Goal: Information Seeking & Learning: Learn about a topic

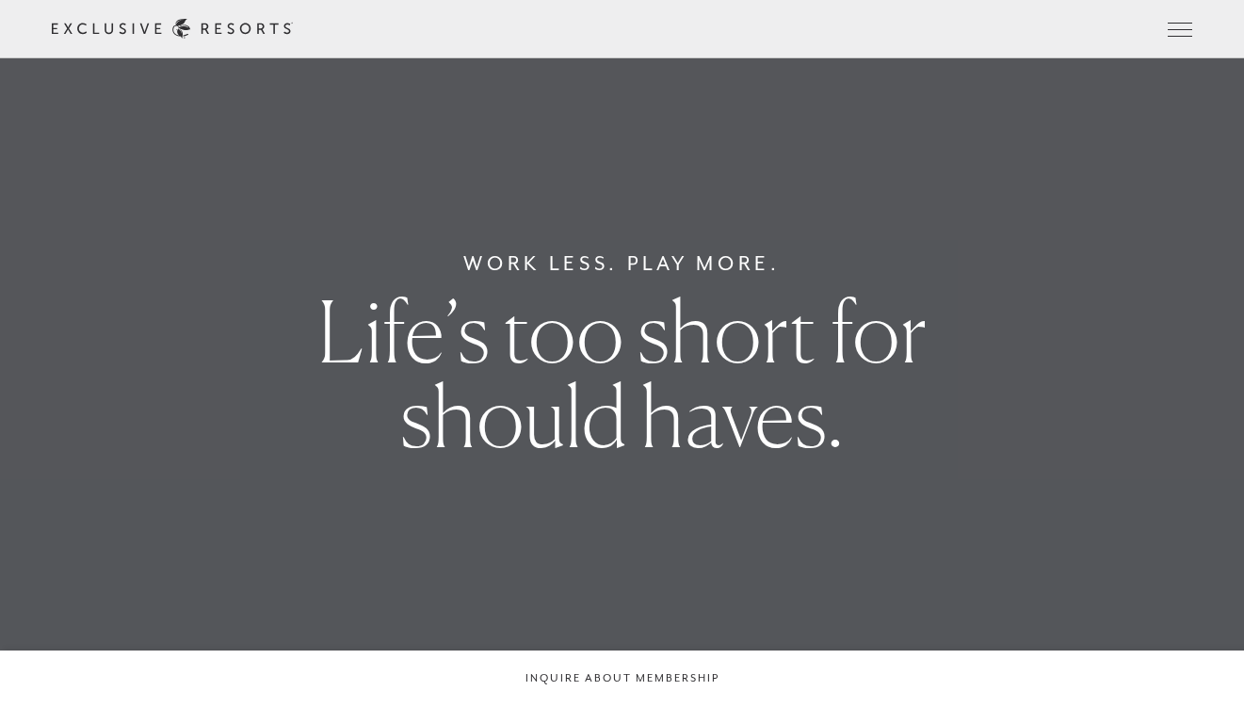
click at [0, 0] on link "Residence Collection" at bounding box center [0, 0] width 0 height 0
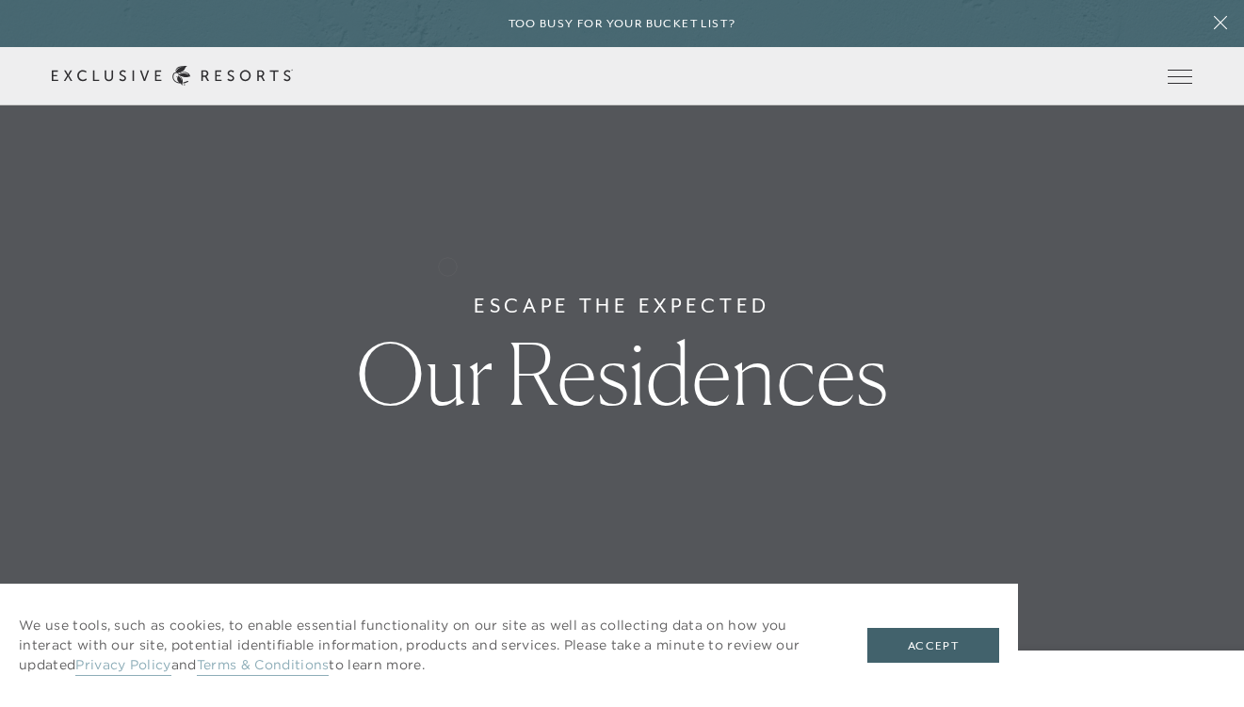
scroll to position [1155, 0]
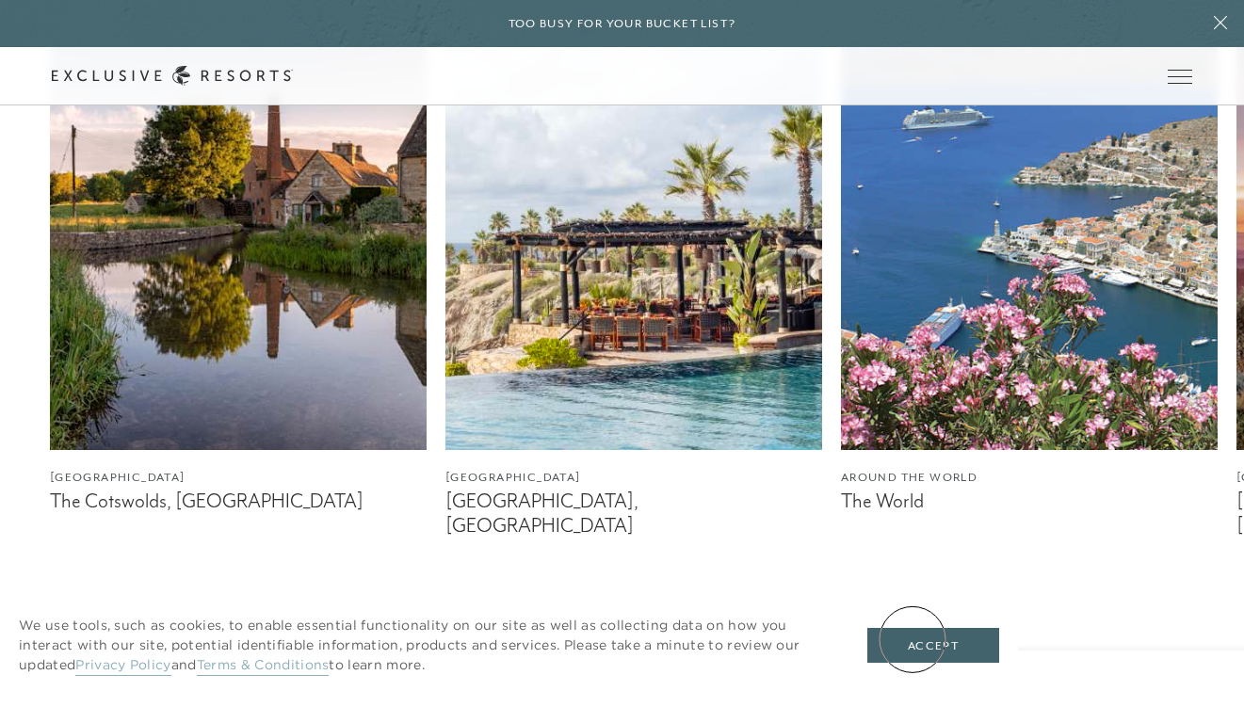
drag, startPoint x: 913, startPoint y: 639, endPoint x: 406, endPoint y: 487, distance: 529.1
click at [913, 639] on button "Accept" at bounding box center [933, 646] width 132 height 36
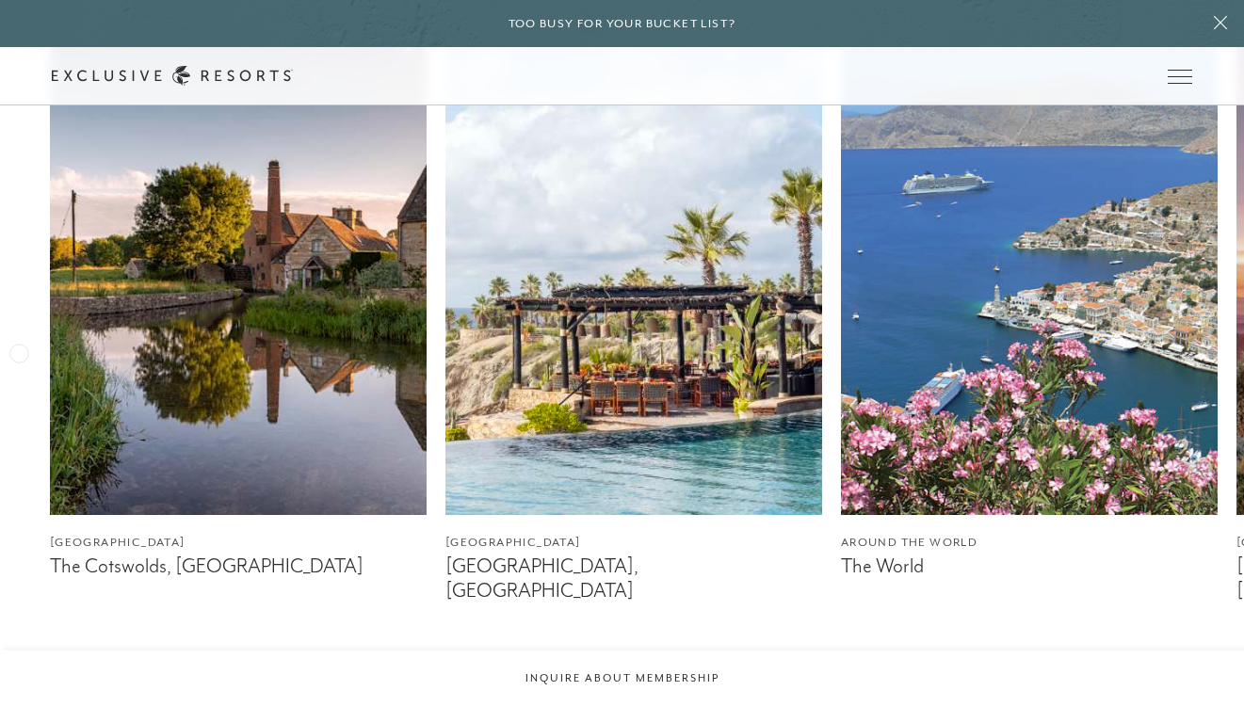
scroll to position [1044, 0]
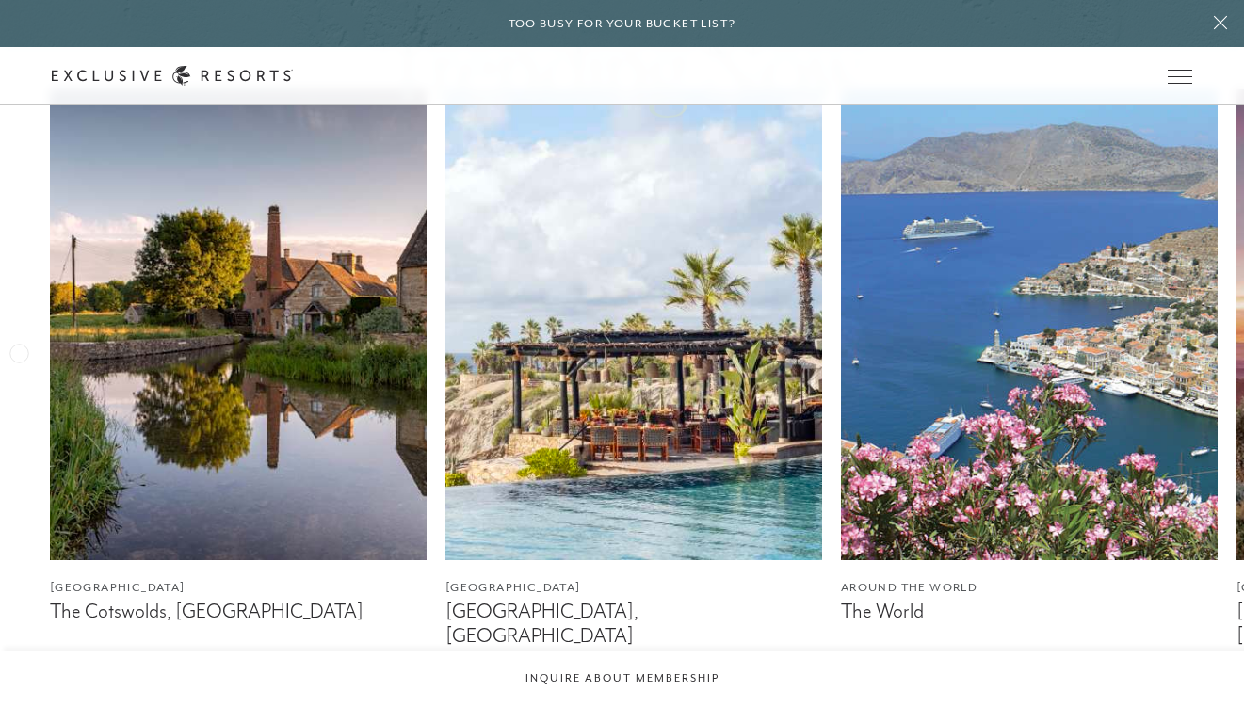
click at [180, 339] on img at bounding box center [238, 324] width 377 height 471
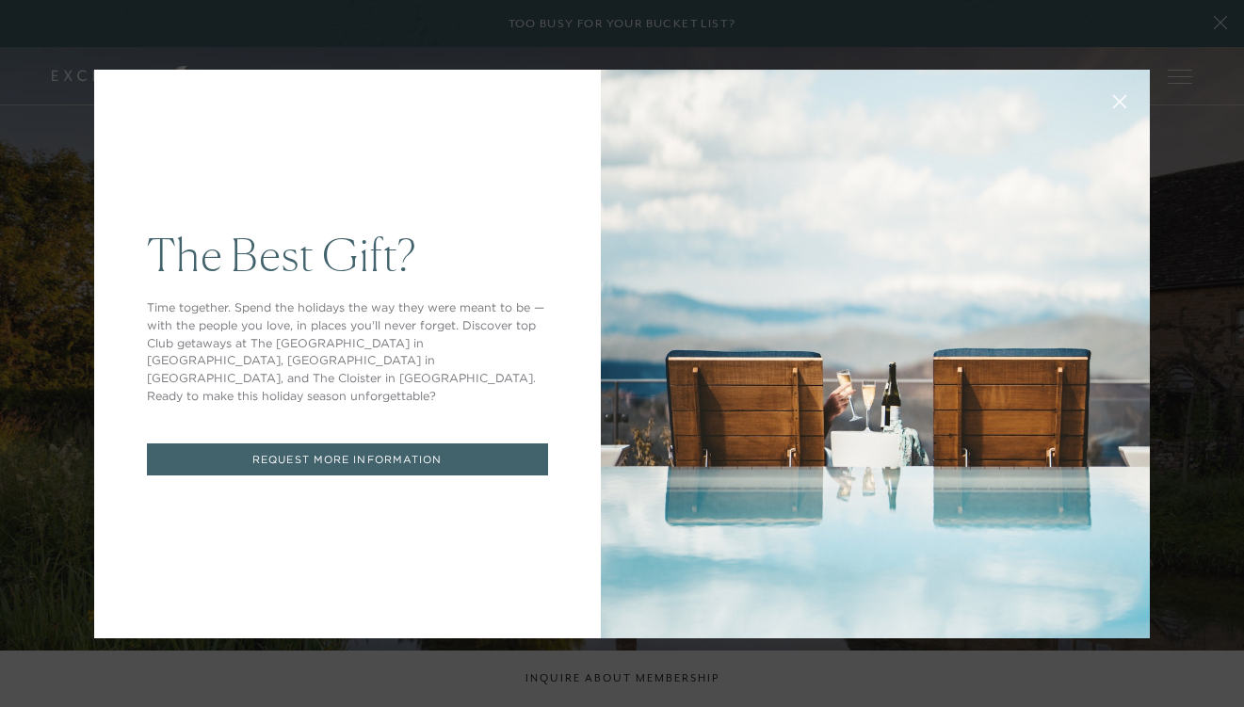
click at [1114, 99] on icon at bounding box center [1120, 101] width 14 height 14
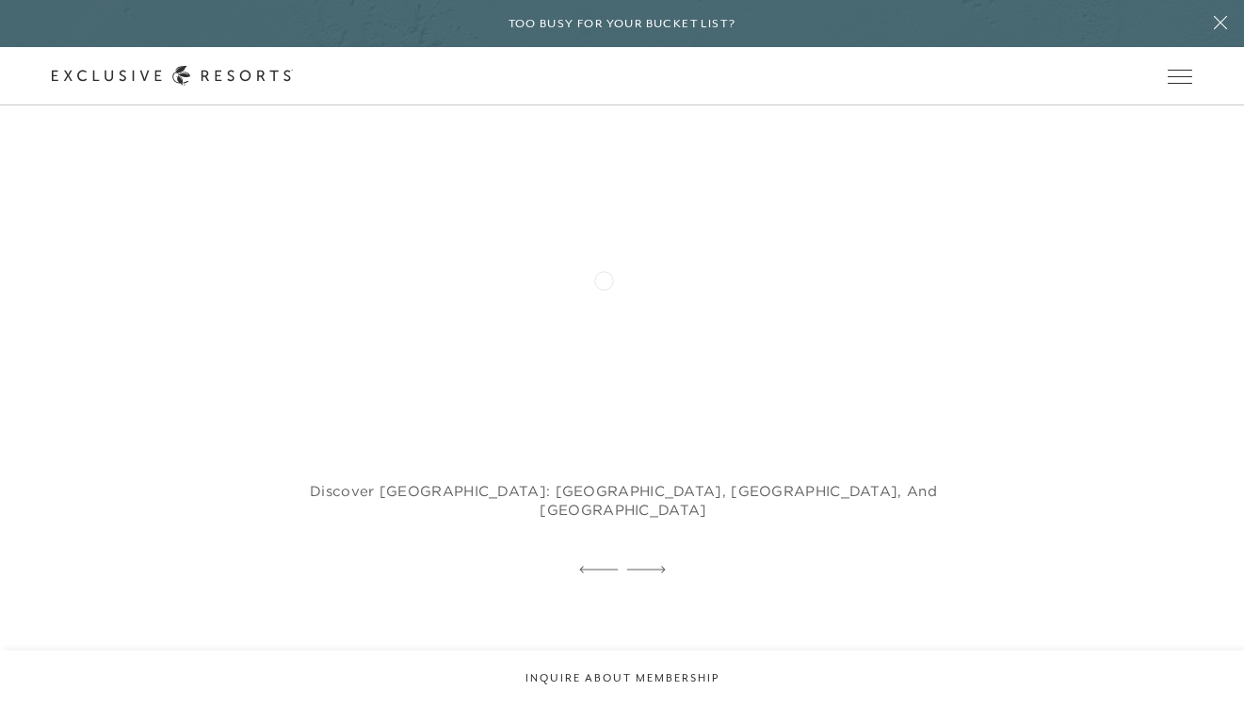
scroll to position [3703, 0]
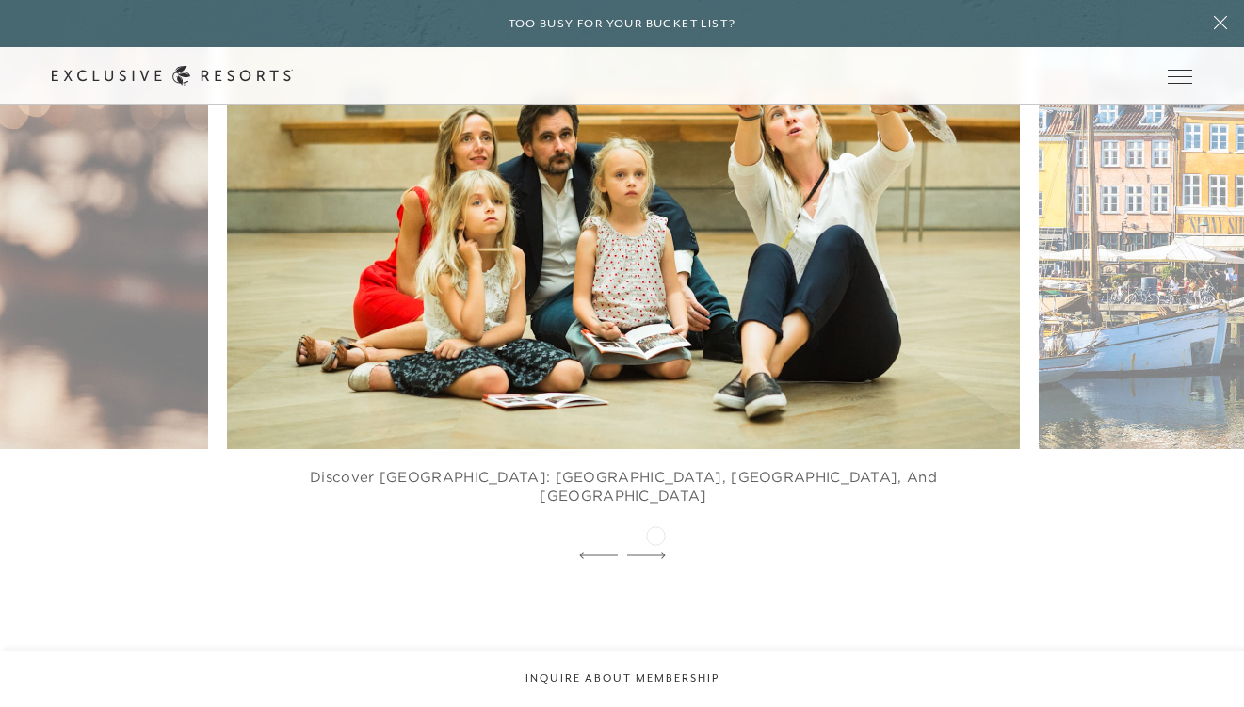
click at [659, 542] on div at bounding box center [646, 556] width 39 height 28
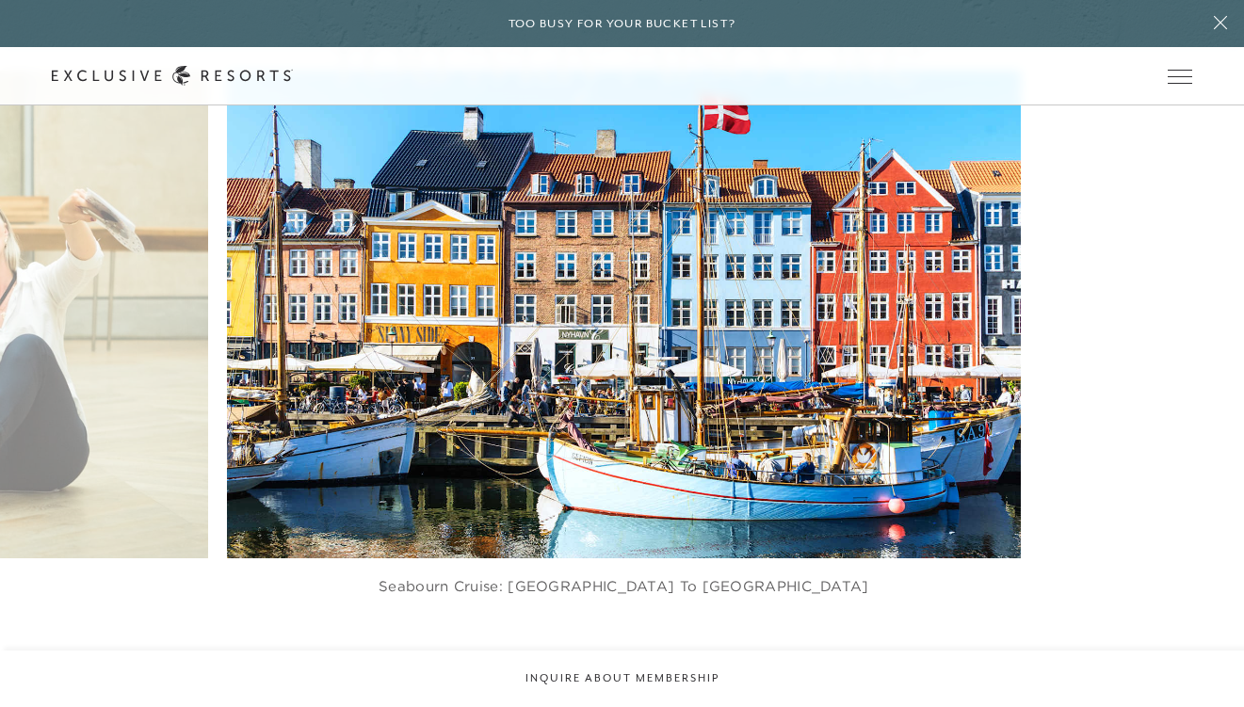
scroll to position [3586, 0]
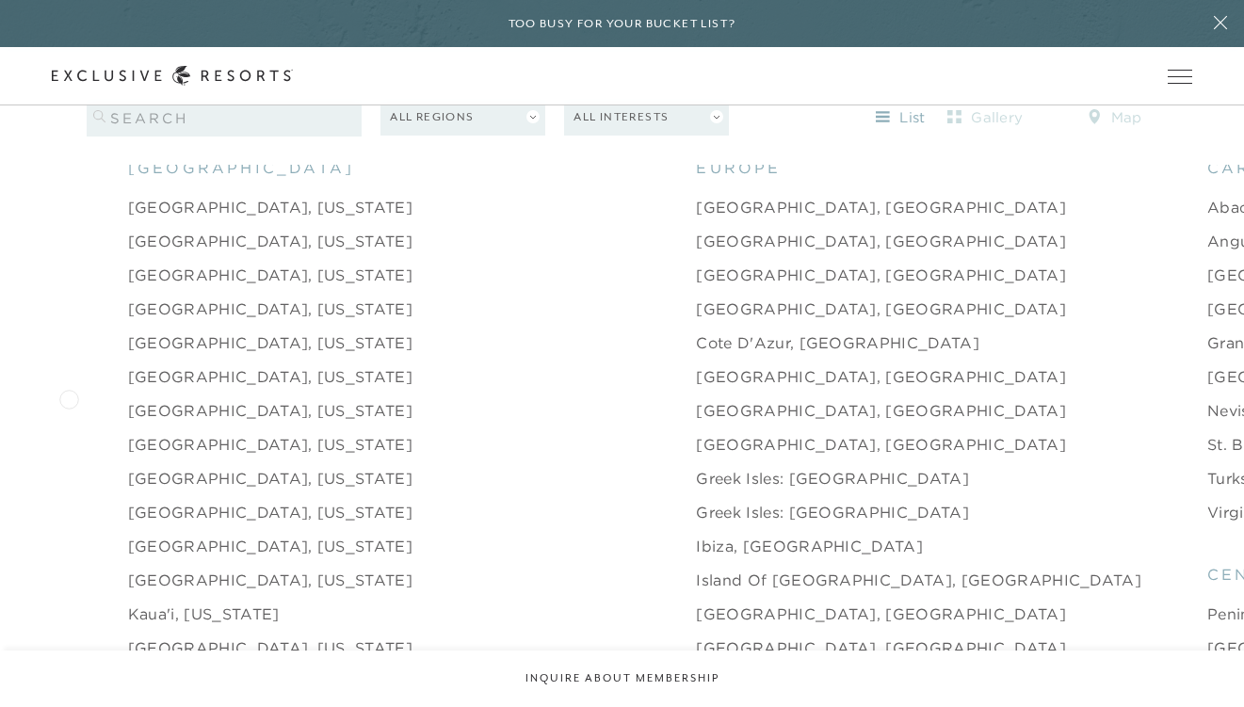
scroll to position [1913, 0]
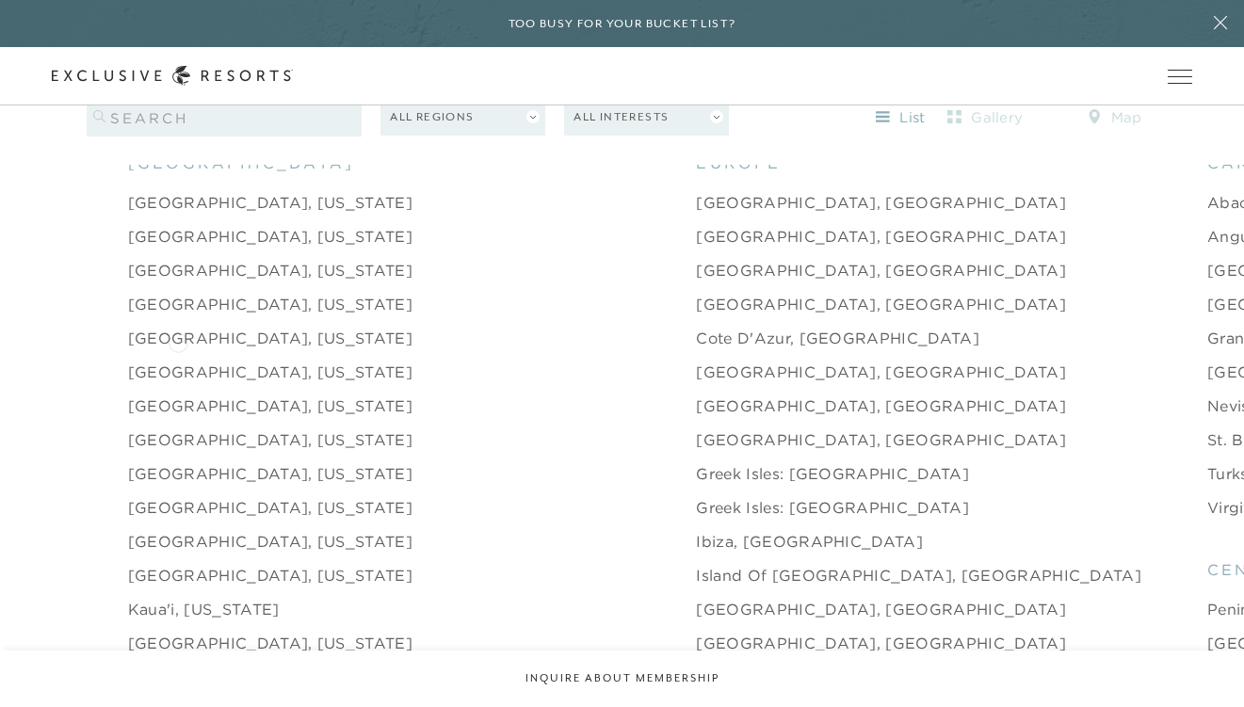
click at [178, 361] on link "[GEOGRAPHIC_DATA], [US_STATE]" at bounding box center [270, 372] width 284 height 23
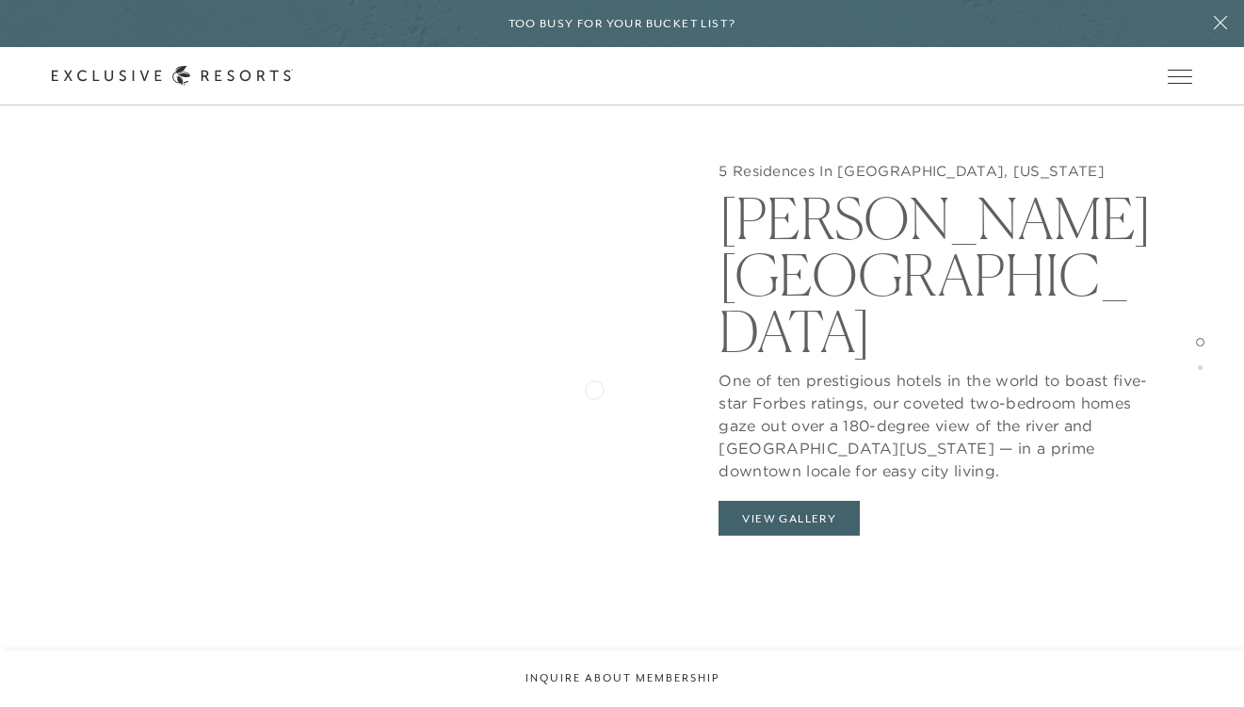
scroll to position [1860, 0]
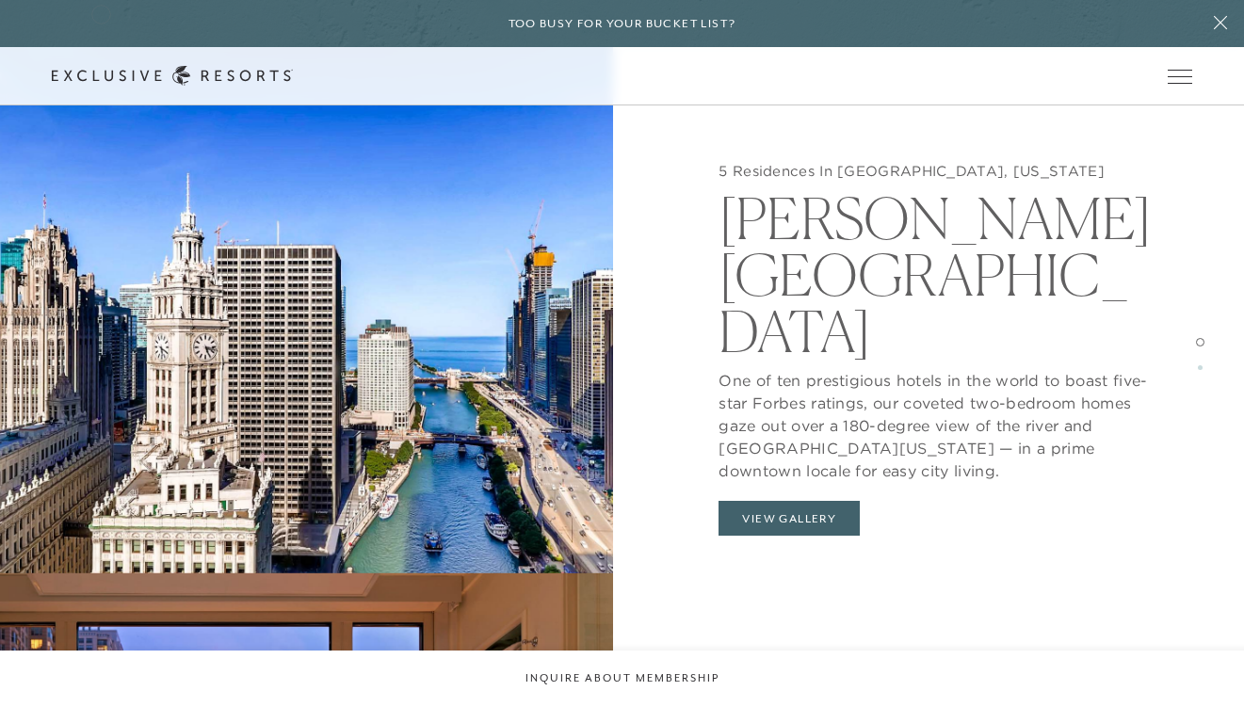
scroll to position [1913, 0]
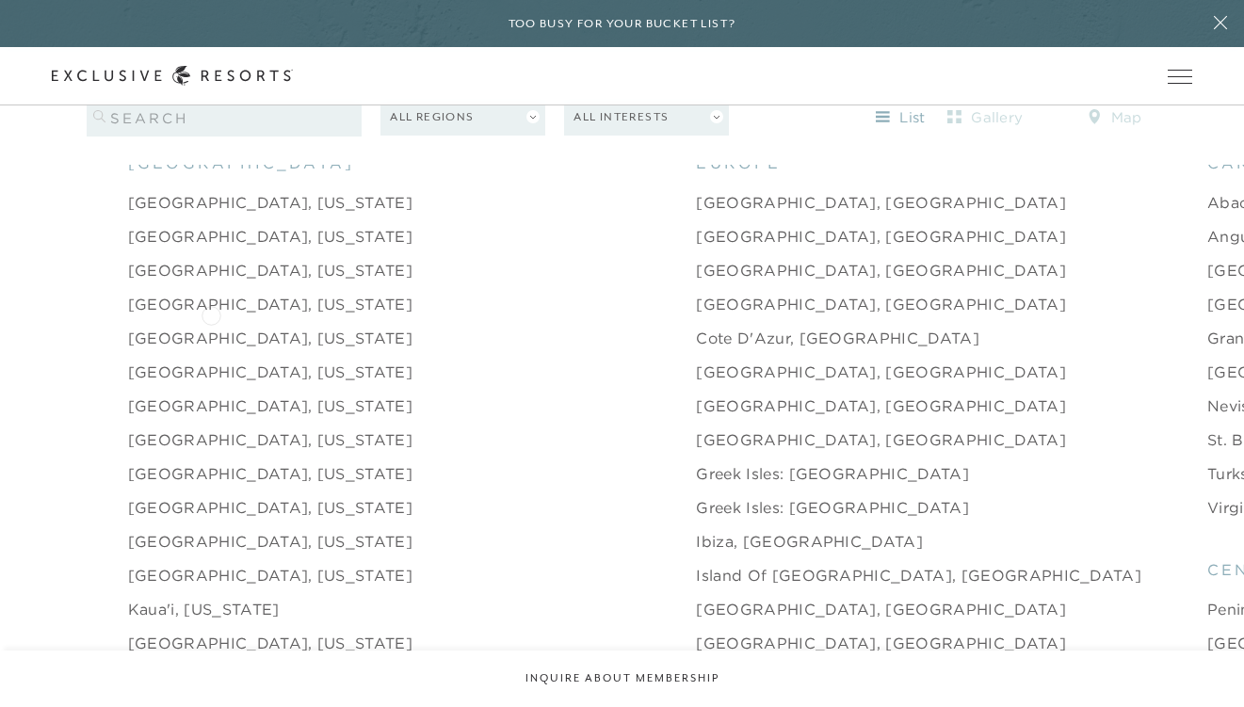
click at [211, 327] on link "[GEOGRAPHIC_DATA], [US_STATE]" at bounding box center [270, 338] width 284 height 23
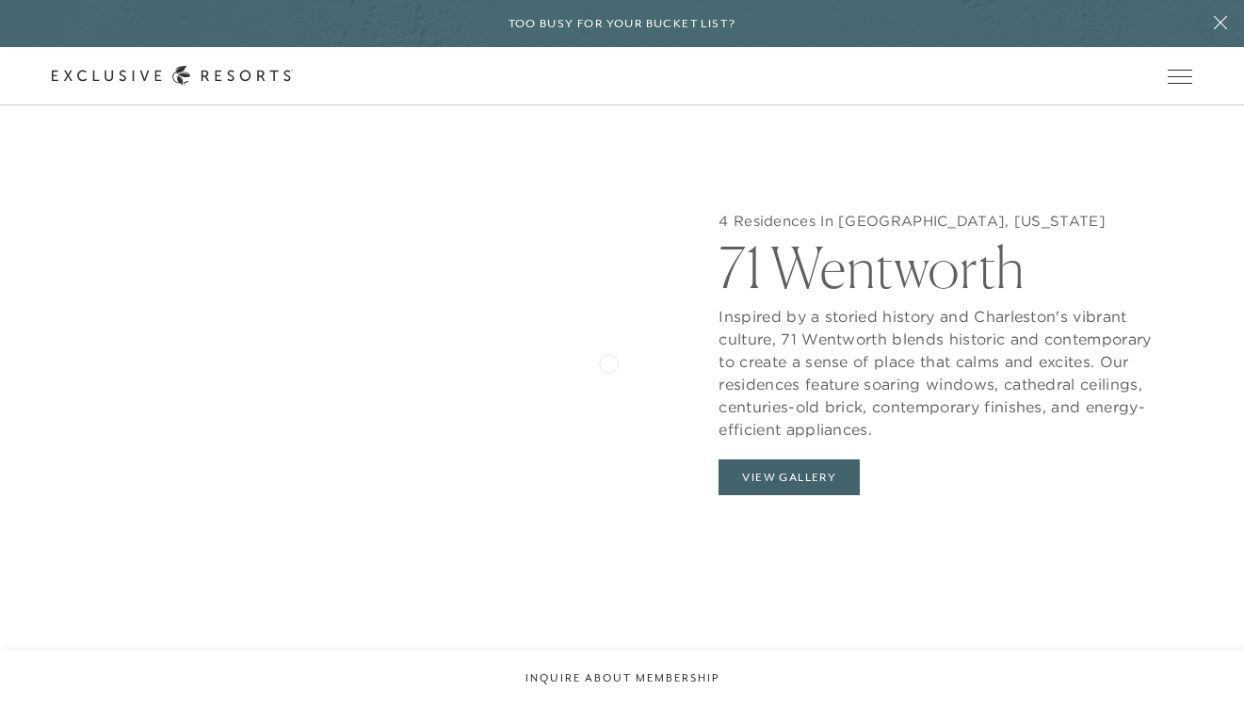
scroll to position [1846, 0]
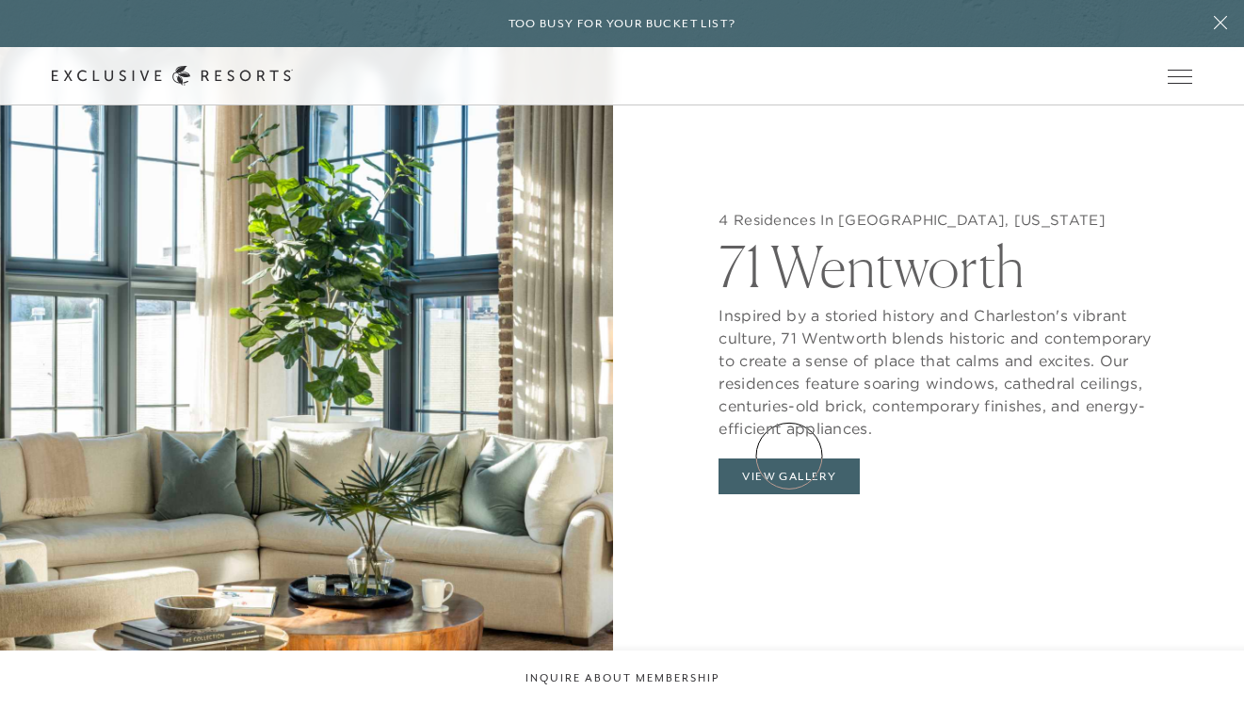
click at [789, 459] on button "View Gallery" at bounding box center [789, 477] width 141 height 36
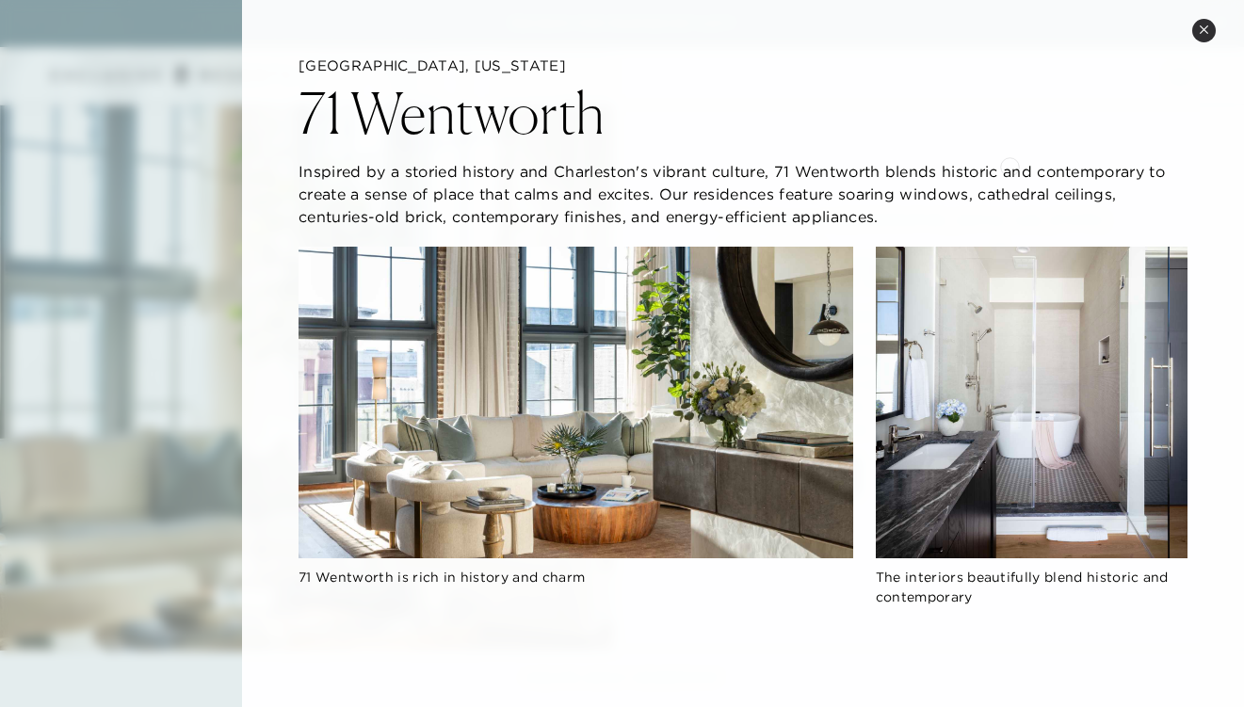
scroll to position [0, 0]
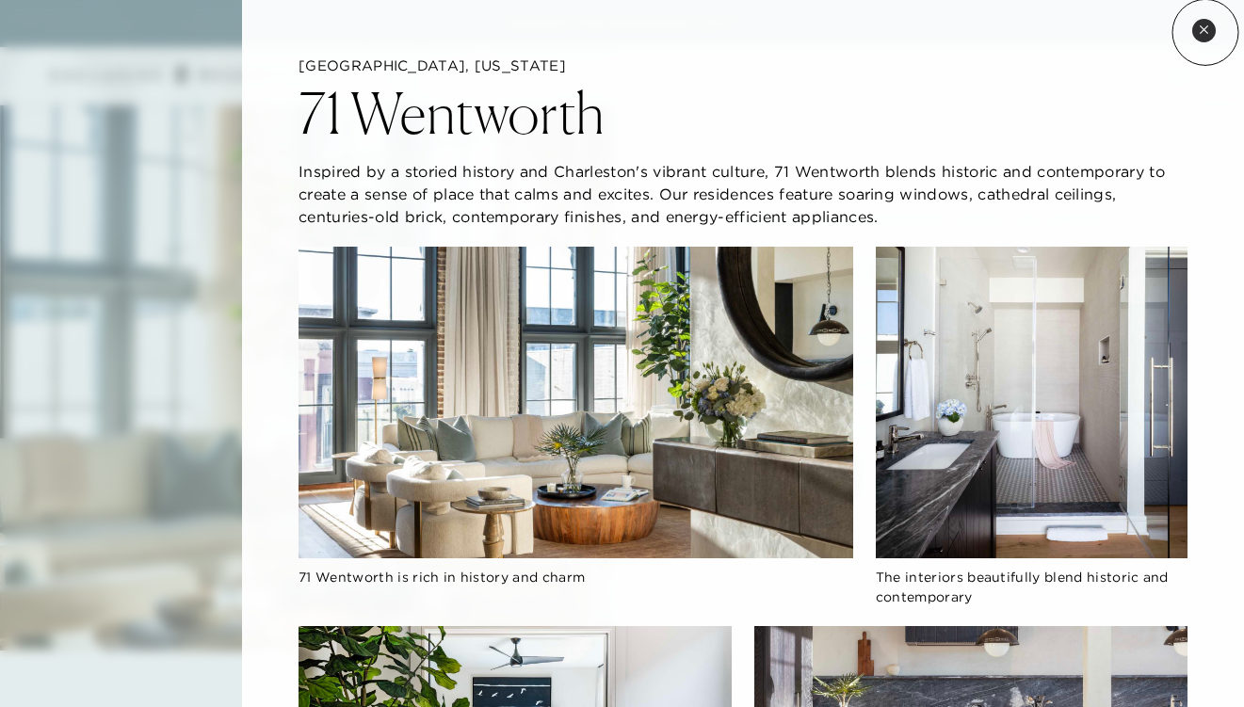
click at [1205, 32] on icon at bounding box center [1204, 29] width 10 height 10
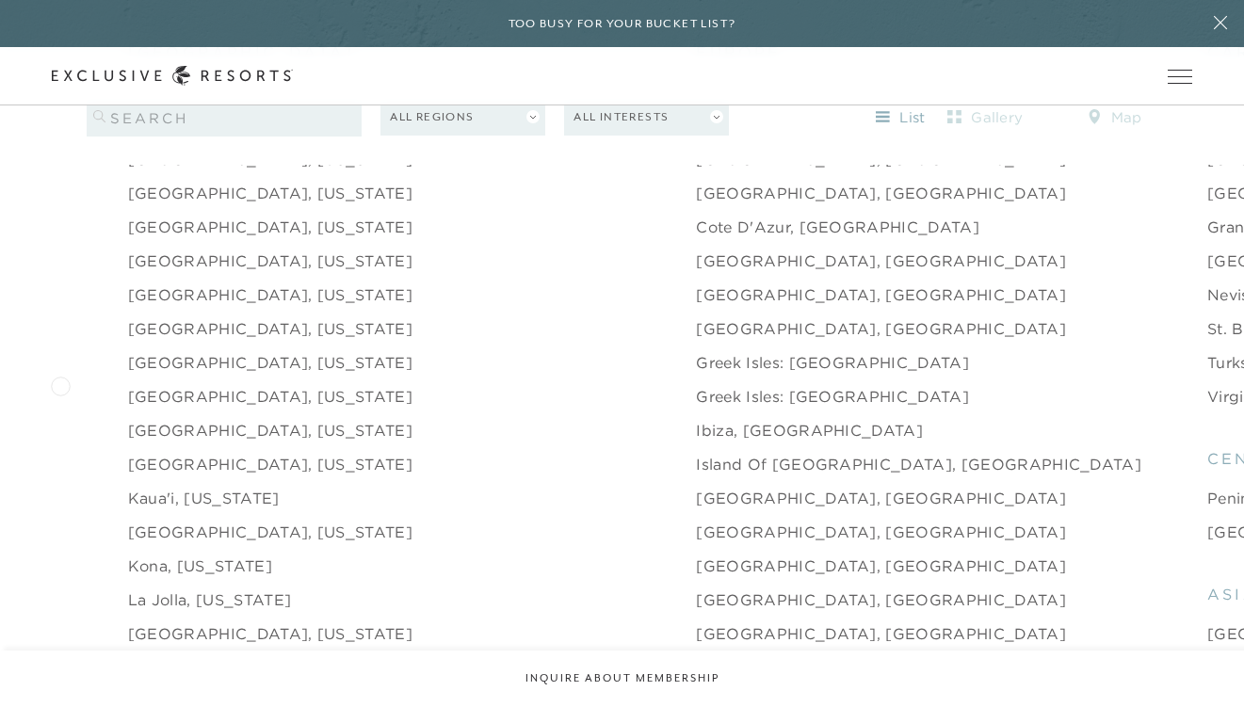
scroll to position [2026, 0]
click at [211, 315] on link "[GEOGRAPHIC_DATA], [US_STATE]" at bounding box center [270, 326] width 284 height 23
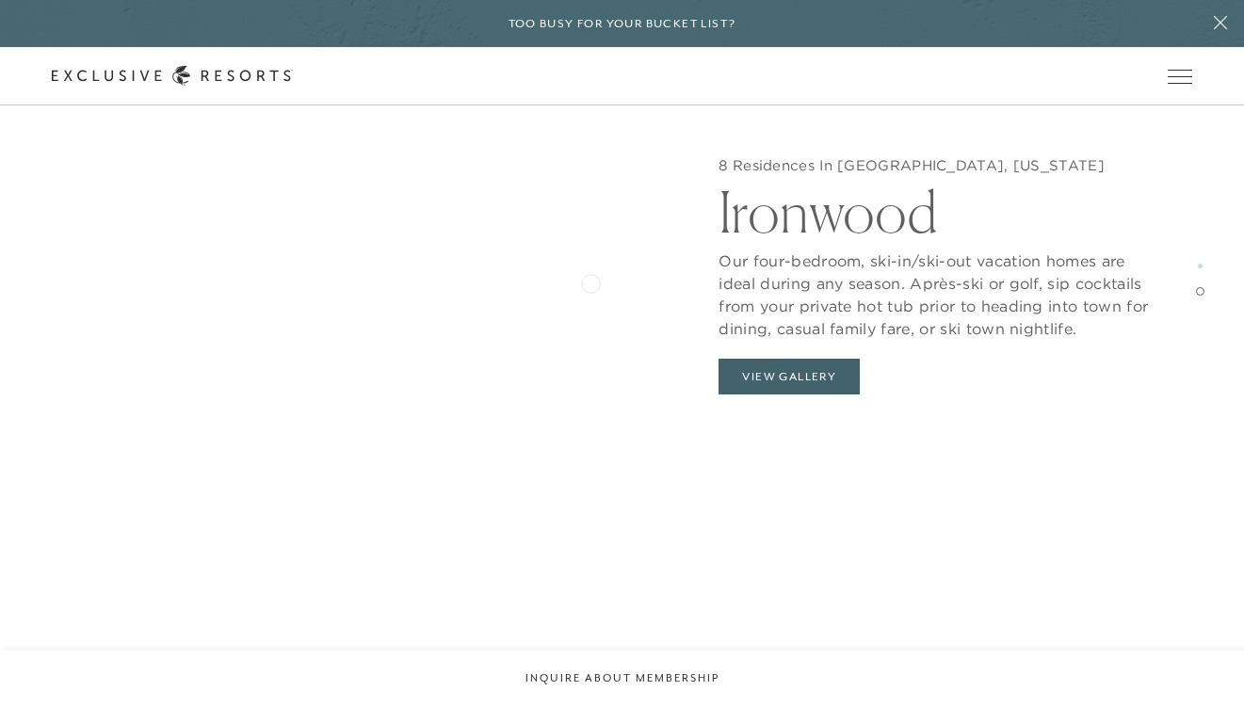
scroll to position [3317, 0]
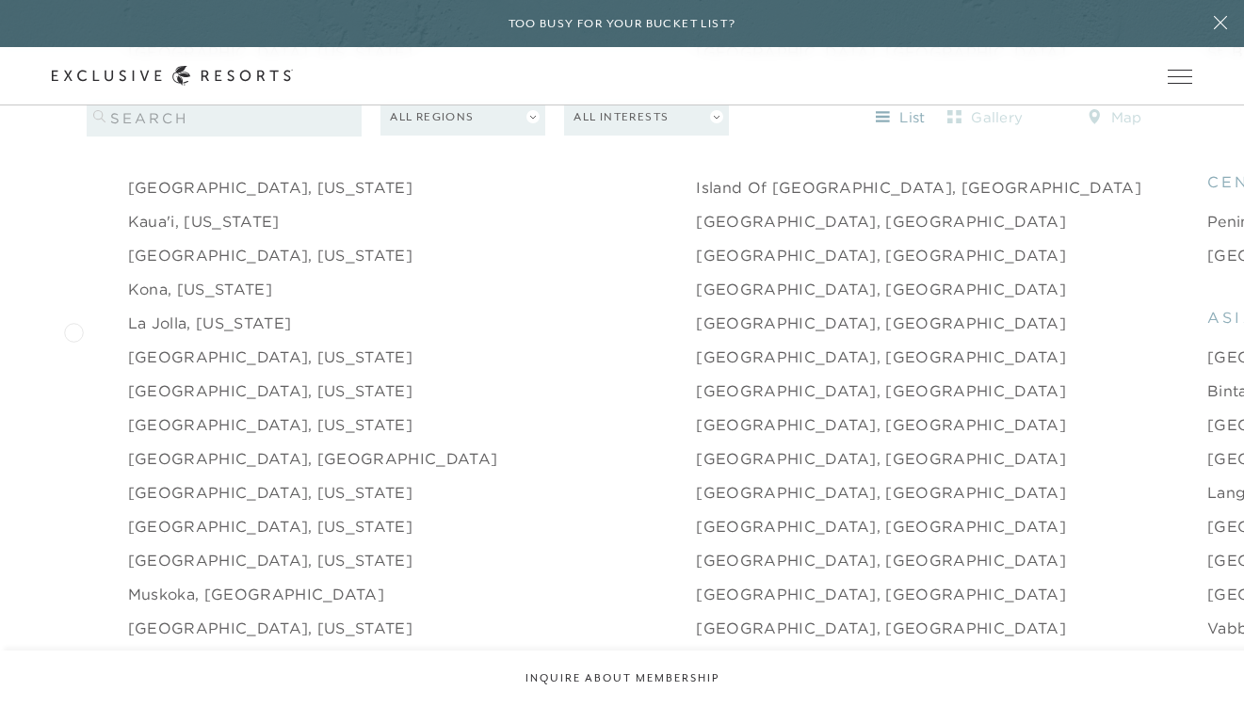
scroll to position [2302, 0]
click at [189, 379] on link "[GEOGRAPHIC_DATA], [US_STATE]" at bounding box center [270, 390] width 284 height 23
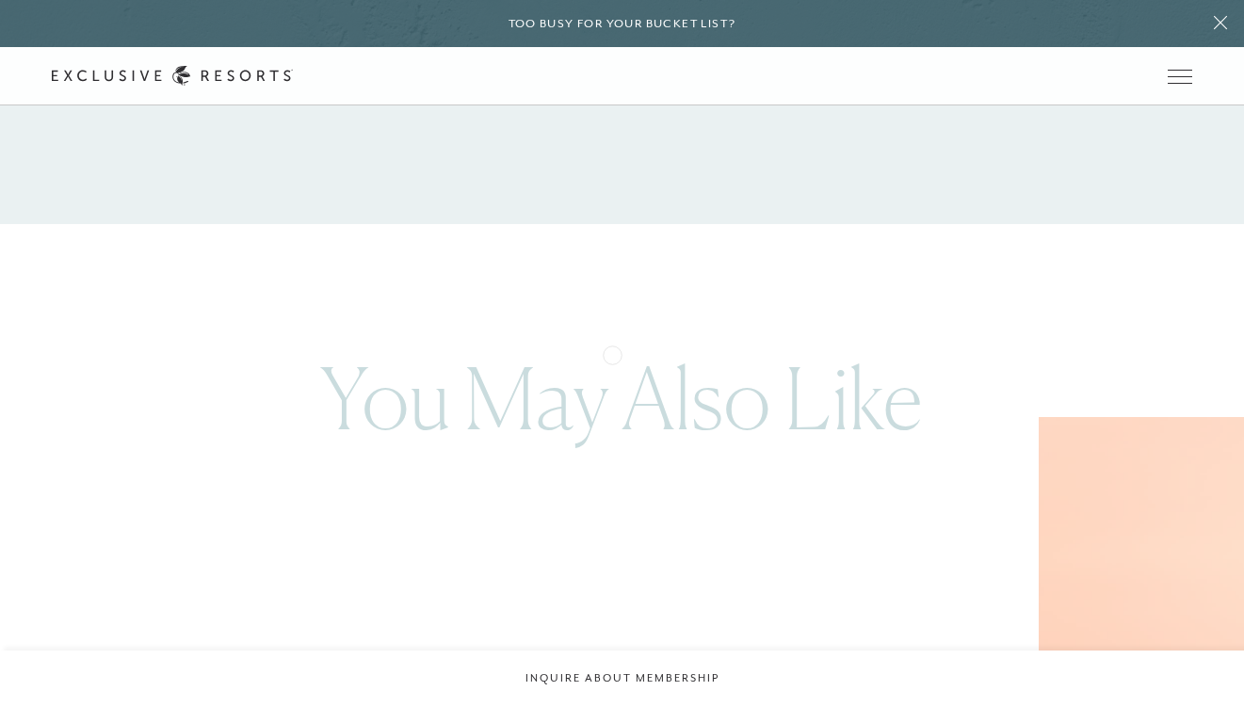
scroll to position [2994, 0]
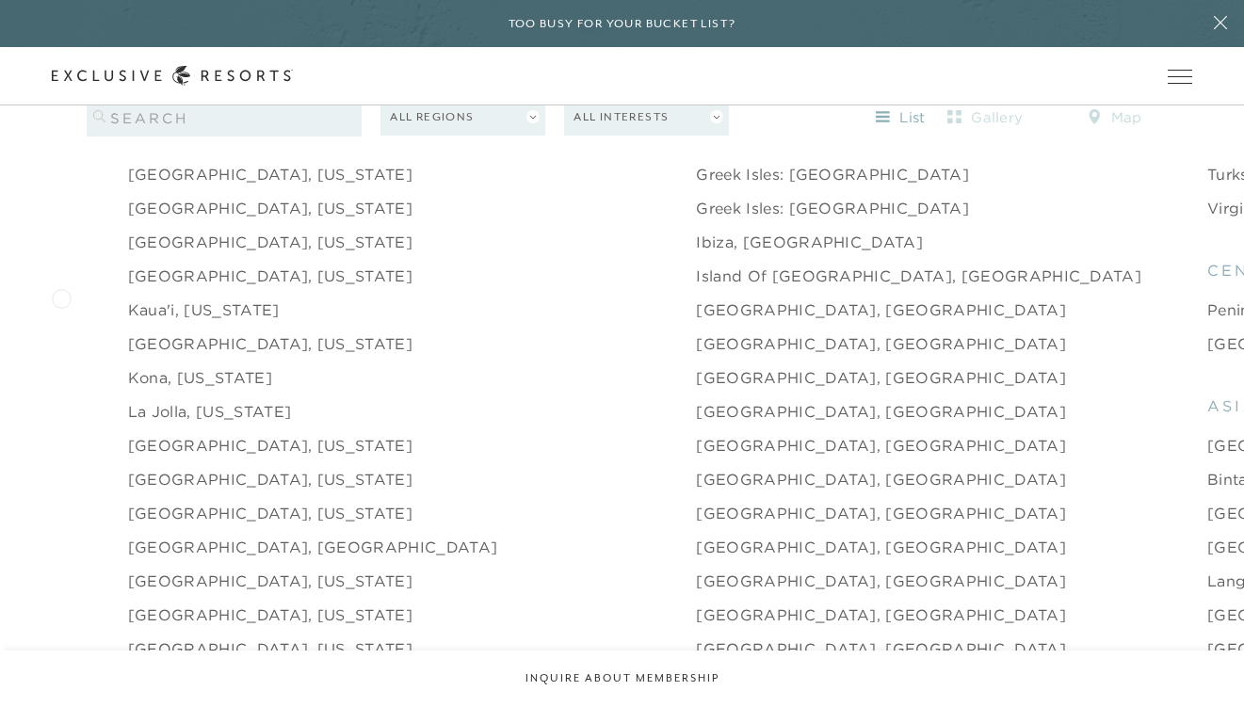
scroll to position [2208, 0]
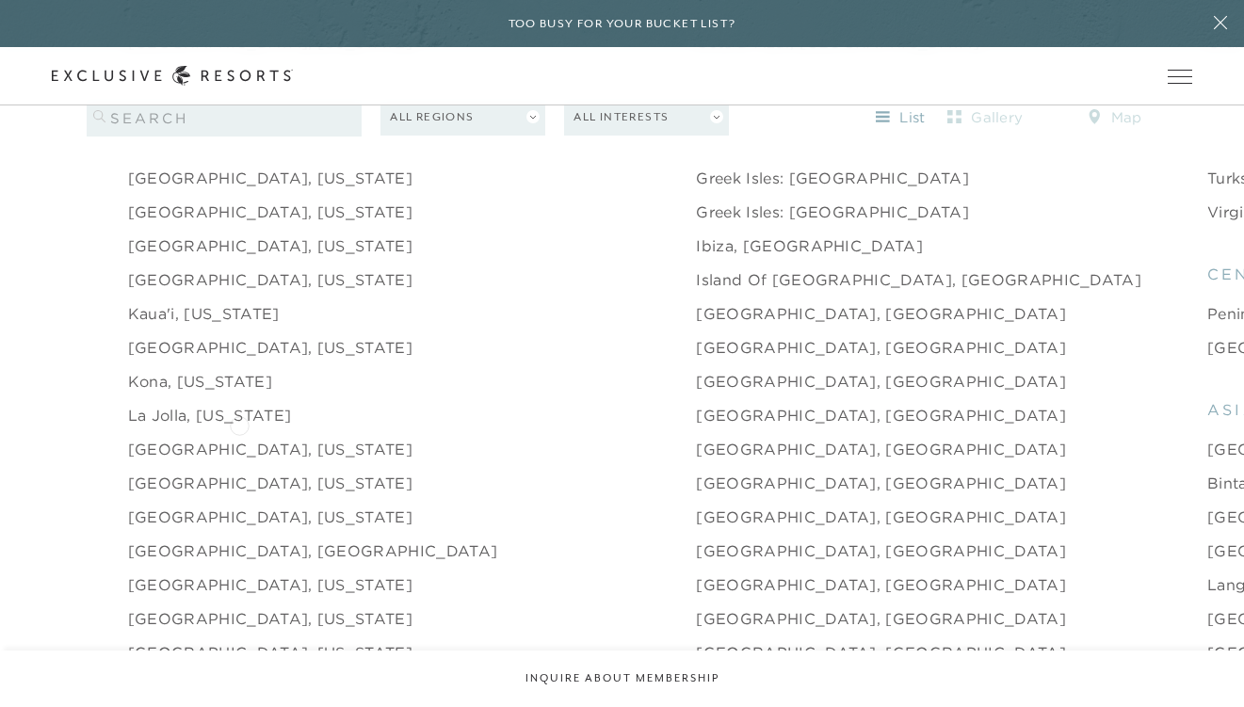
click at [239, 438] on link "[GEOGRAPHIC_DATA], [US_STATE]" at bounding box center [270, 449] width 284 height 23
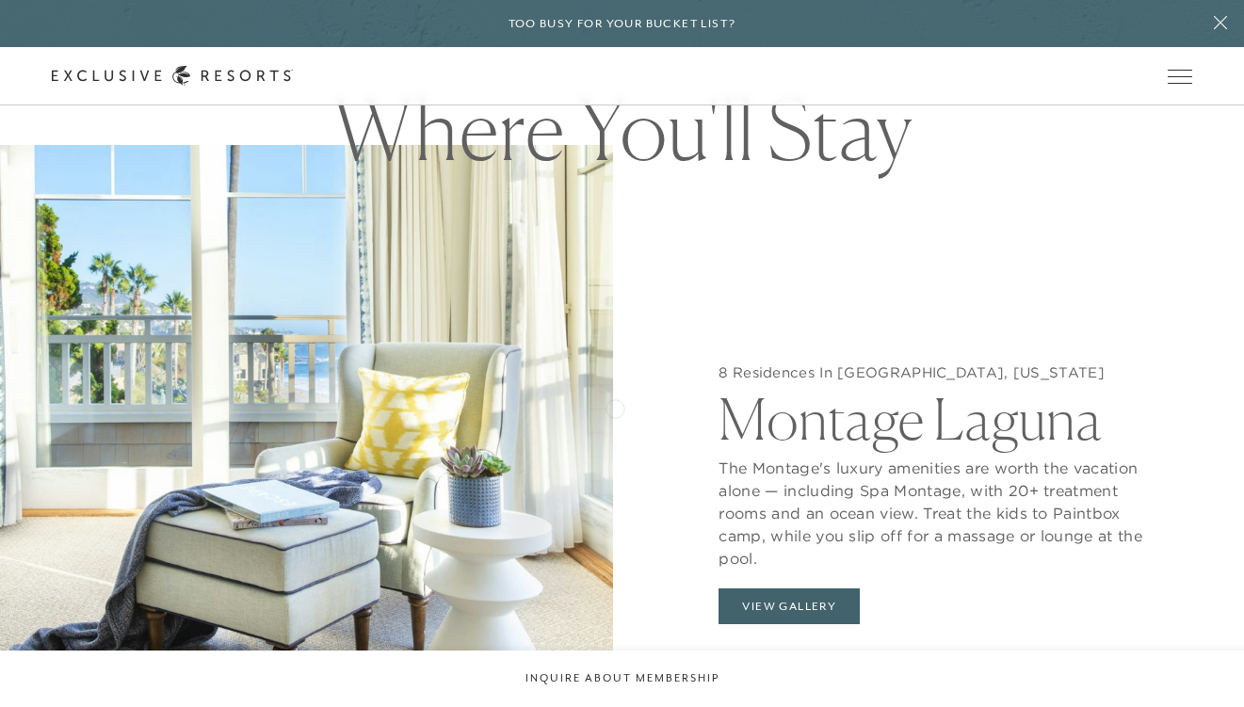
scroll to position [1682, 0]
click at [784, 589] on button "View Gallery" at bounding box center [789, 607] width 141 height 36
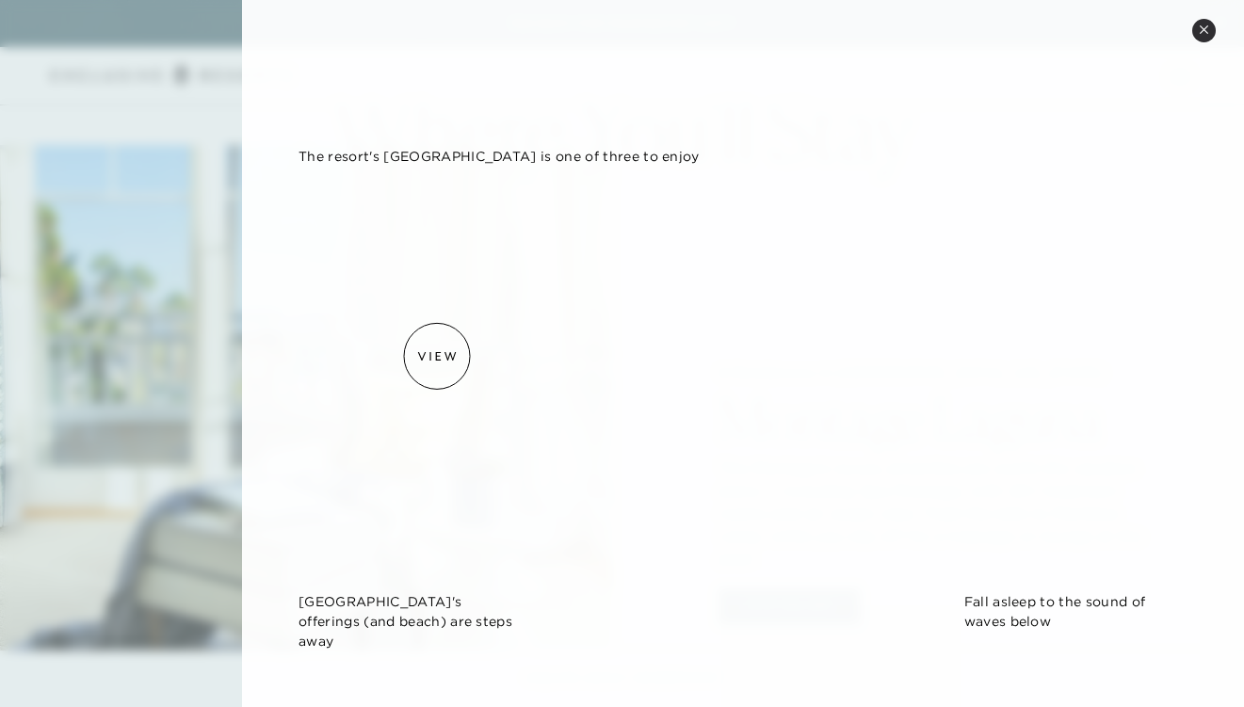
scroll to position [1786, 0]
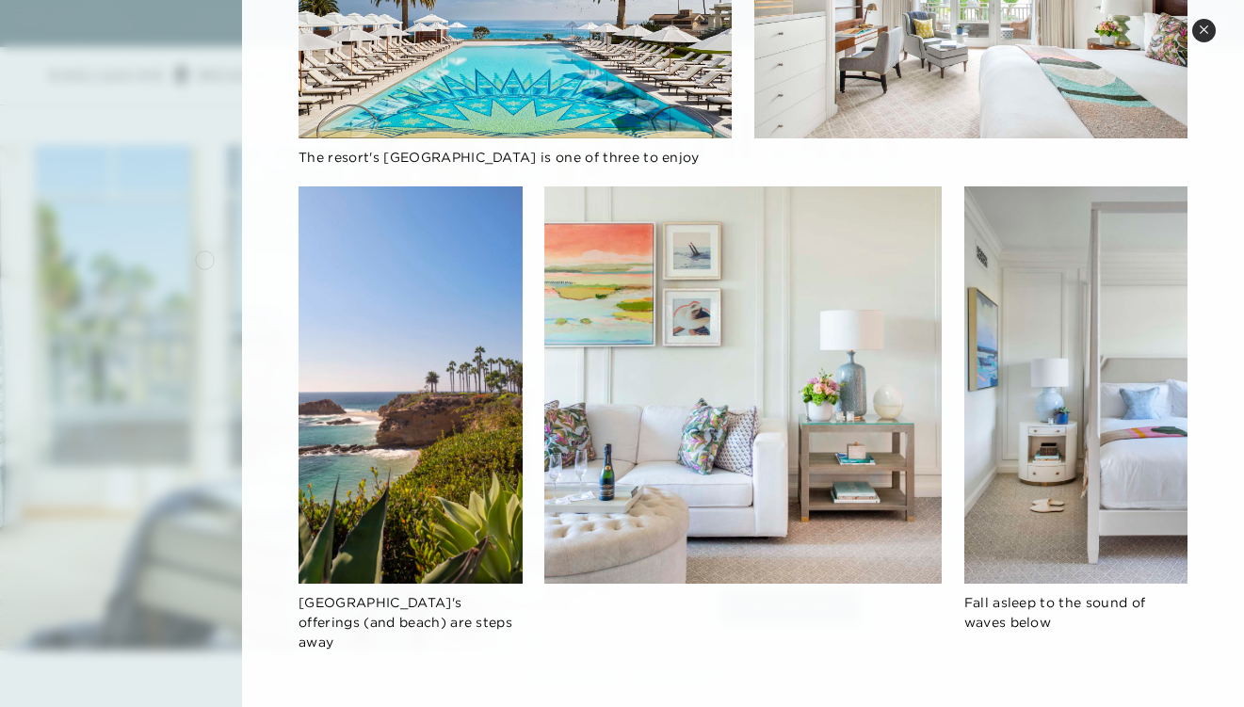
click at [203, 257] on div at bounding box center [622, 353] width 1244 height 707
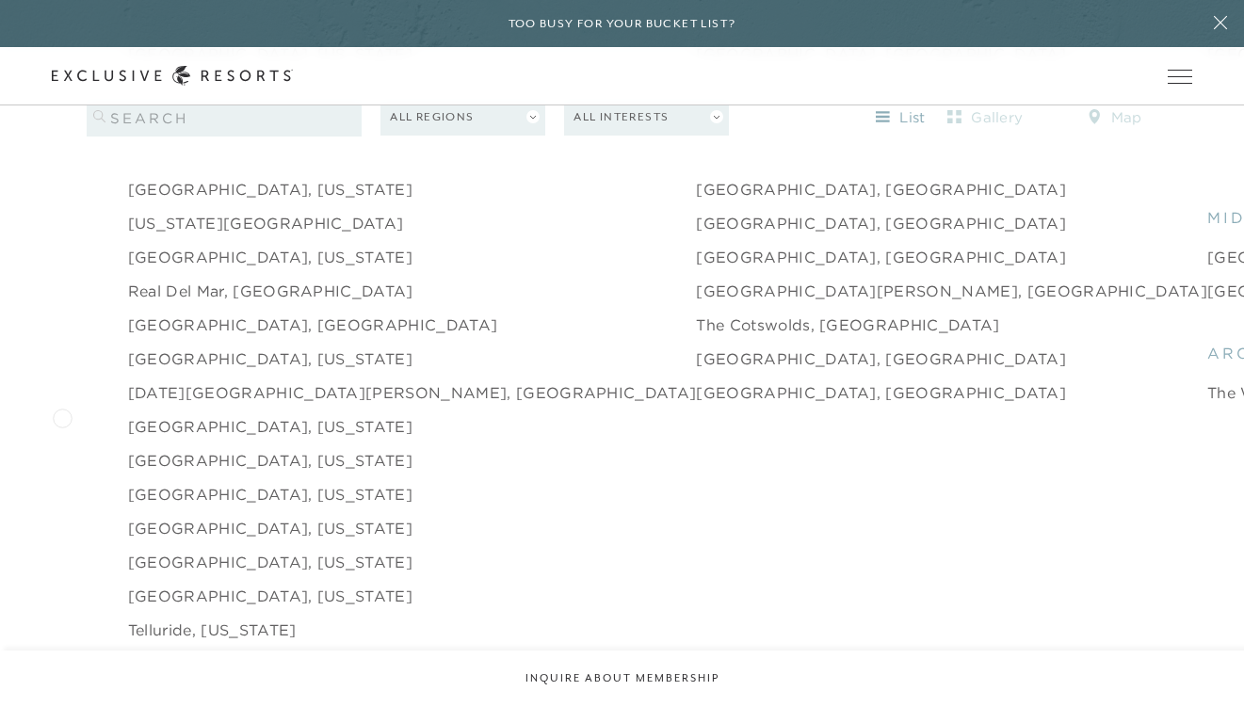
scroll to position [2774, 0]
click at [234, 414] on link "[GEOGRAPHIC_DATA], [US_STATE]" at bounding box center [270, 425] width 284 height 23
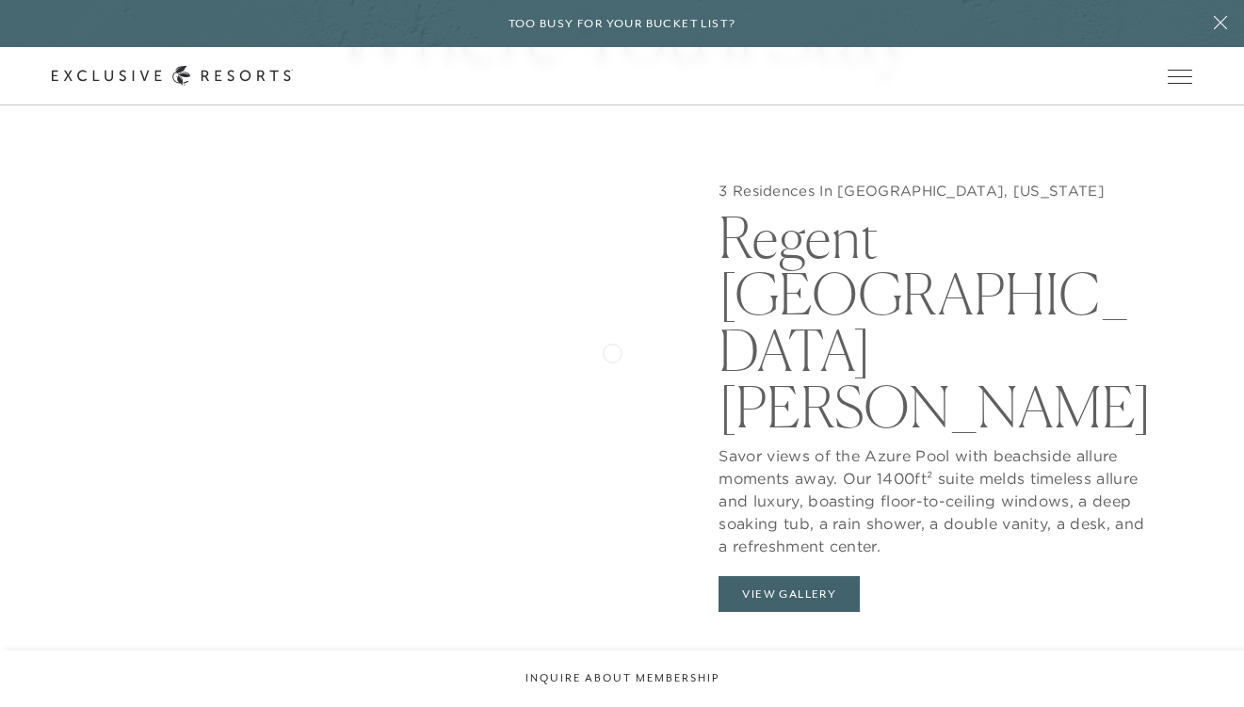
scroll to position [1788, 0]
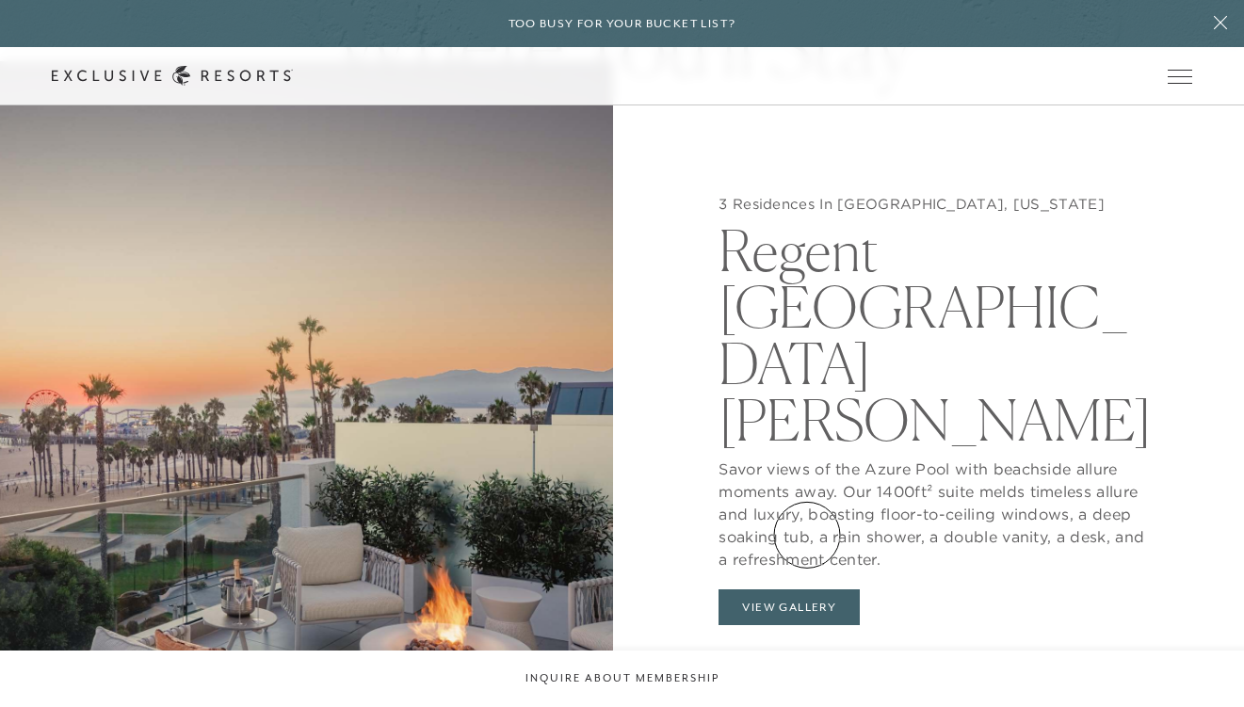
click at [808, 590] on button "View Gallery" at bounding box center [789, 608] width 141 height 36
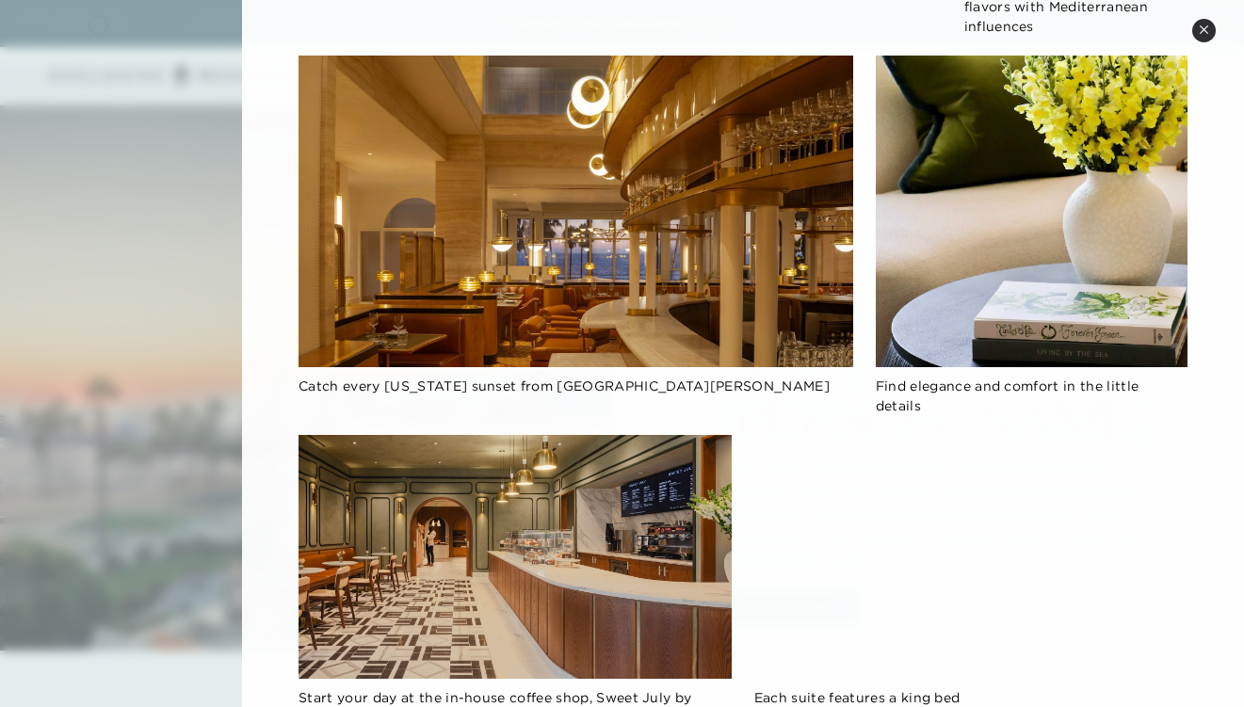
scroll to position [1443, 0]
